Goal: Task Accomplishment & Management: Complete application form

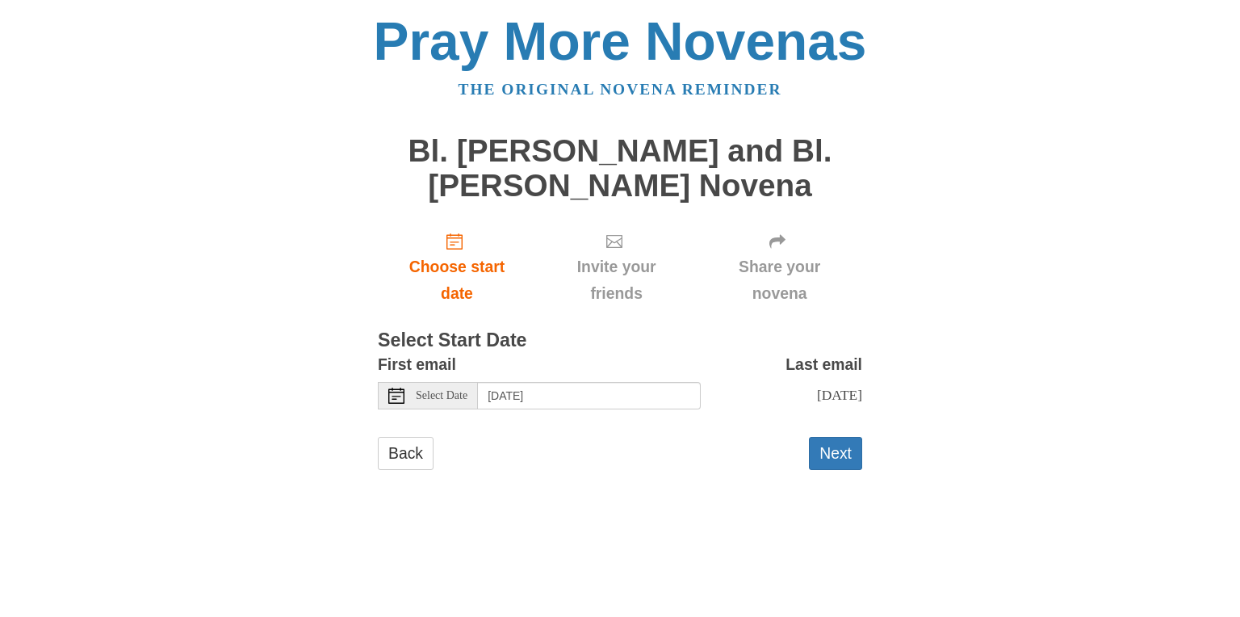
click at [827, 456] on button "Next" at bounding box center [835, 453] width 53 height 33
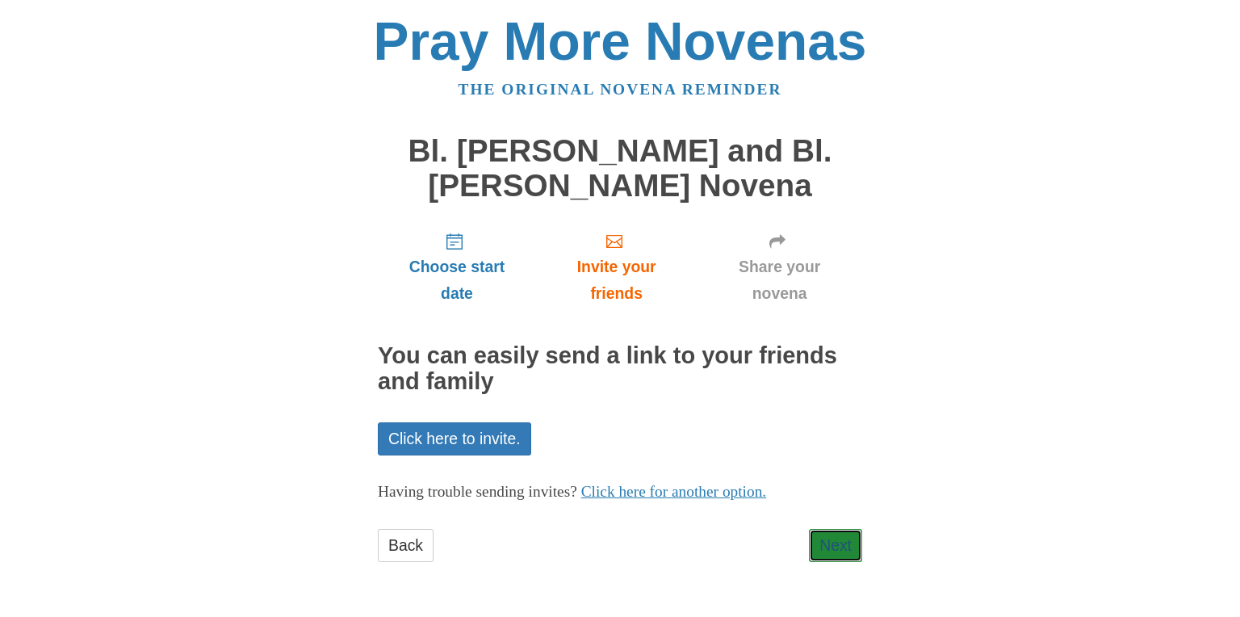
click at [848, 559] on link "Next" at bounding box center [835, 545] width 53 height 33
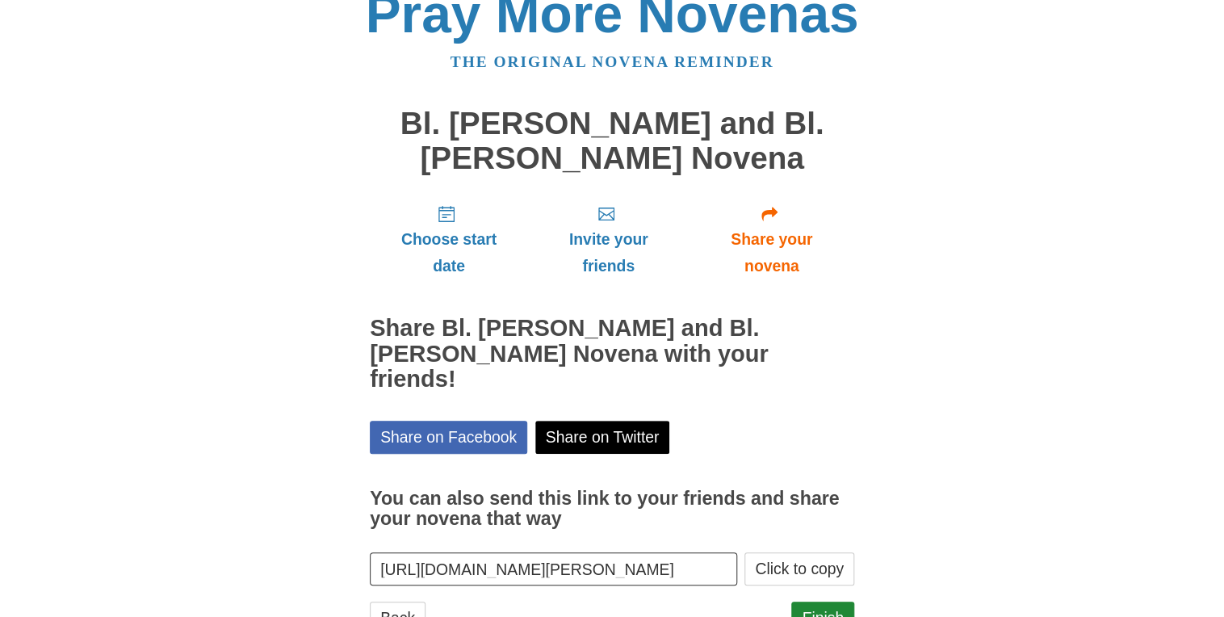
scroll to position [65, 0]
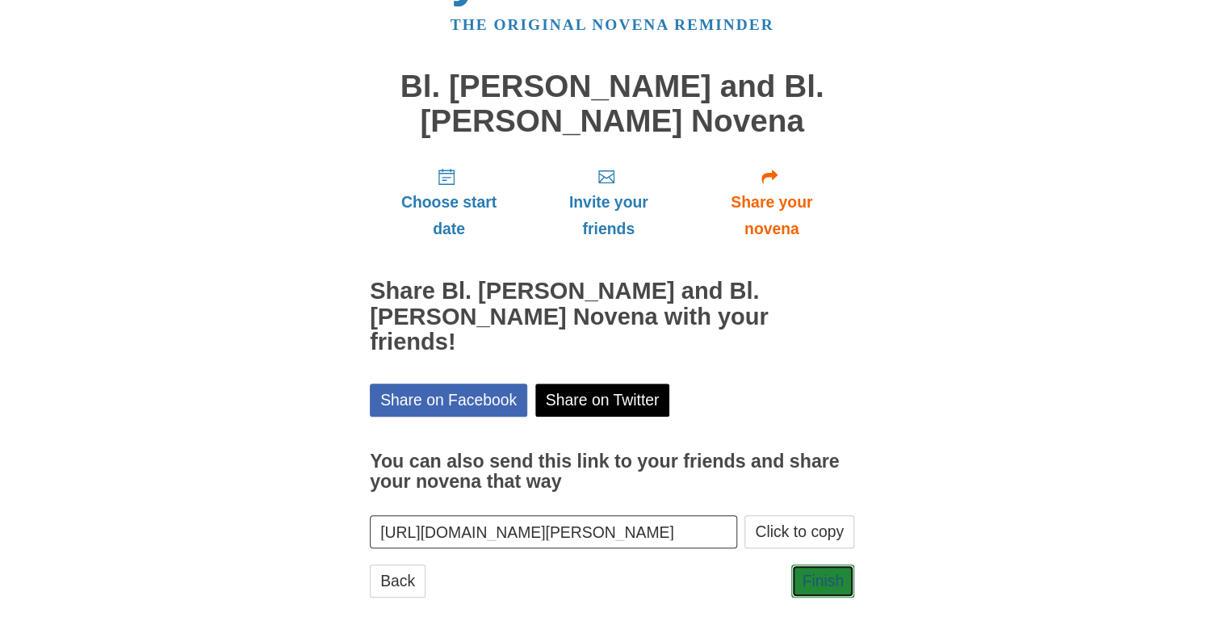
click at [828, 564] on link "Finish" at bounding box center [822, 580] width 63 height 33
